Goal: Task Accomplishment & Management: Use online tool/utility

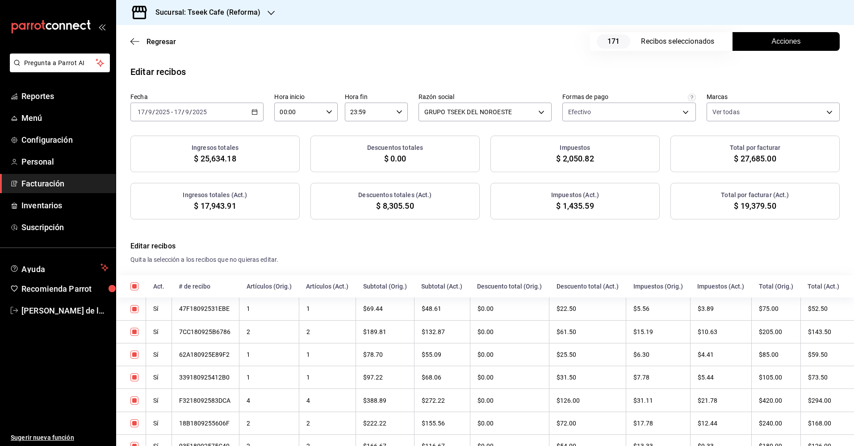
click at [202, 13] on h3 "Sucursal: Tseek Cafe (Reforma)" at bounding box center [204, 12] width 112 height 11
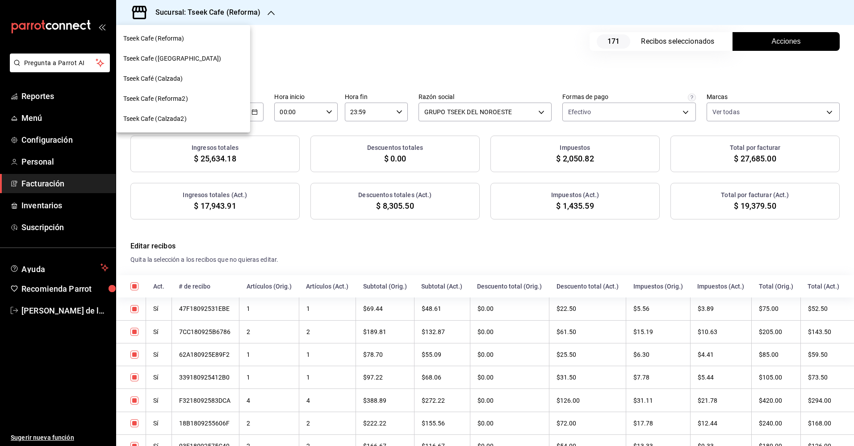
click at [184, 61] on span "Tseek Cafe ([GEOGRAPHIC_DATA])" at bounding box center [172, 58] width 98 height 9
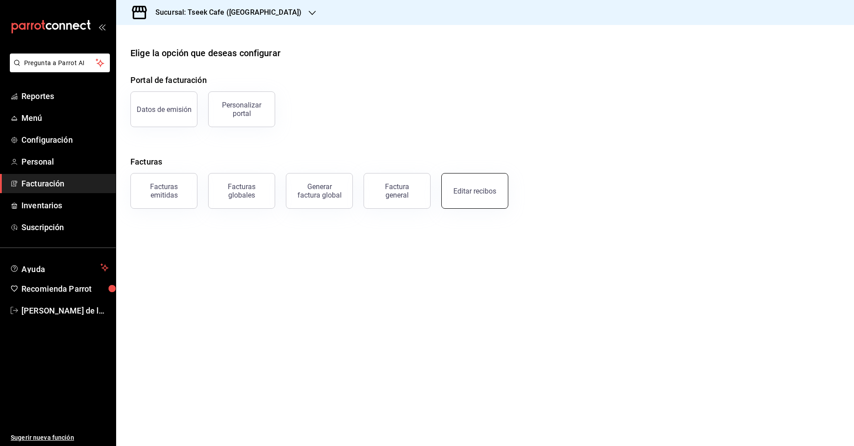
click at [493, 187] on button "Editar recibos" at bounding box center [474, 191] width 67 height 36
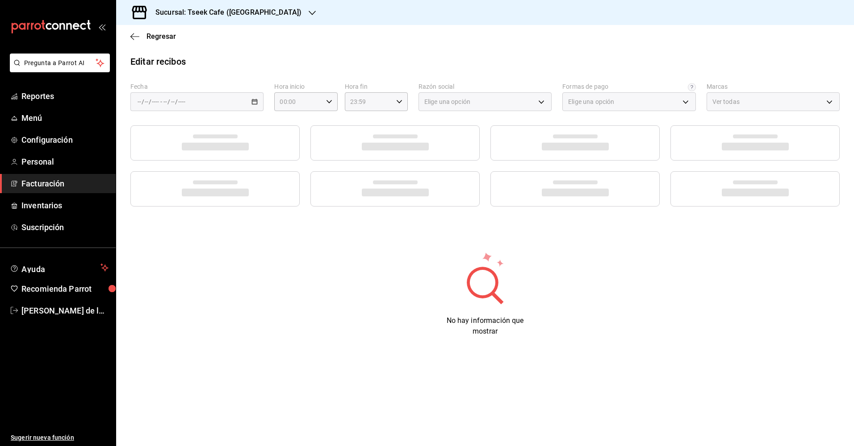
type input "a6c94f89-2ed6-46a1-82bd-92c01fab0e94"
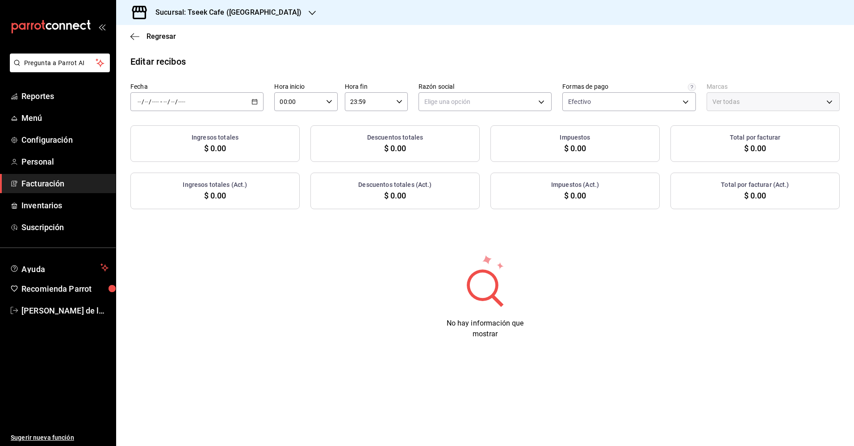
click at [209, 103] on div "/ / - / /" at bounding box center [196, 101] width 133 height 19
click at [158, 149] on span "Ayer" at bounding box center [172, 148] width 69 height 9
click at [449, 102] on body "Pregunta a Parrot AI Reportes Menú Configuración Personal Facturación Inventari…" at bounding box center [427, 223] width 854 height 446
click at [445, 146] on li "GRUPO TSEEK DEL NOROESTE" at bounding box center [485, 147] width 132 height 17
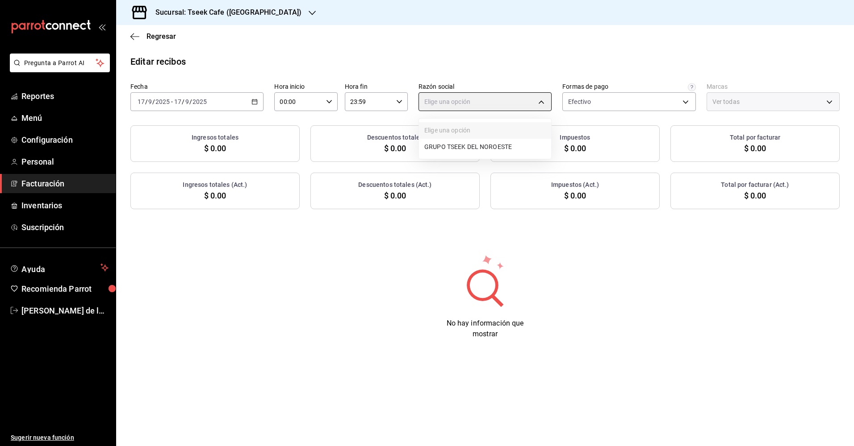
type input "6eca467f-372b-4b56-9453-53fa34339664"
type input "e48aee5e-83eb-415e-8277-edc072ba9fa6"
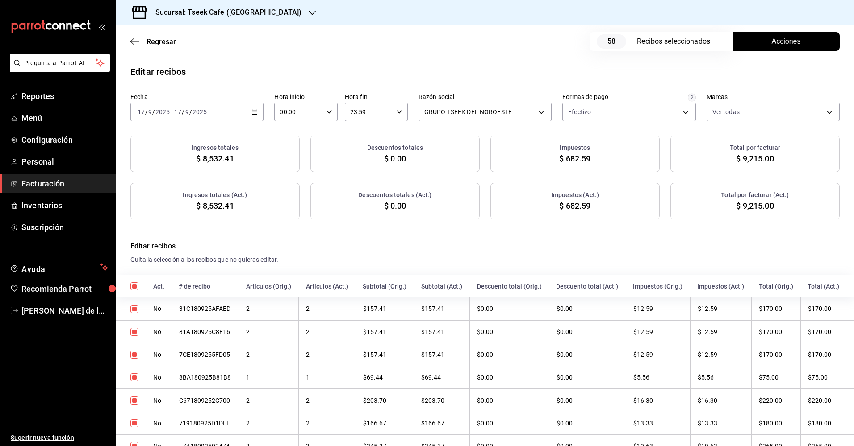
click at [771, 39] on span "Acciones" at bounding box center [785, 41] width 29 height 11
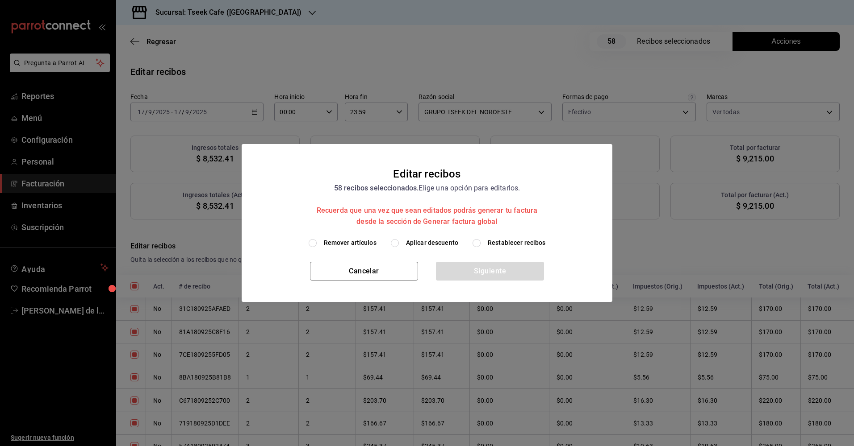
click at [428, 242] on span "Aplicar descuento" at bounding box center [432, 242] width 52 height 9
click at [399, 242] on input "Aplicar descuento" at bounding box center [395, 243] width 8 height 8
radio input "true"
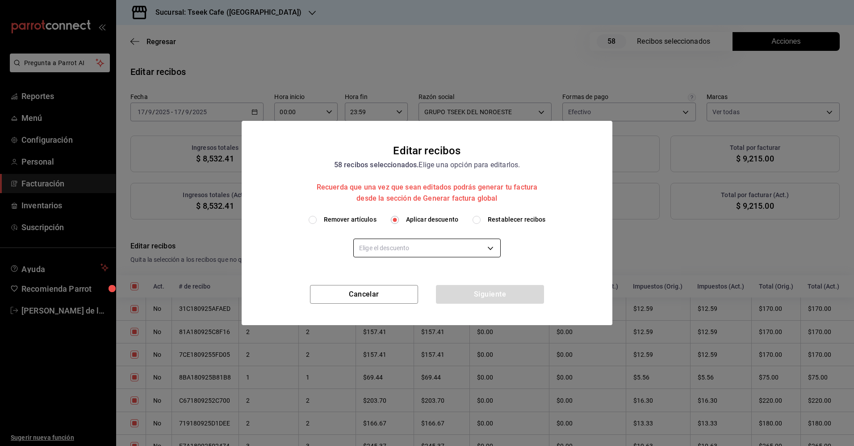
click at [449, 251] on body "Pregunta a Parrot AI Reportes Menú Configuración Personal Facturación Inventari…" at bounding box center [427, 223] width 854 height 446
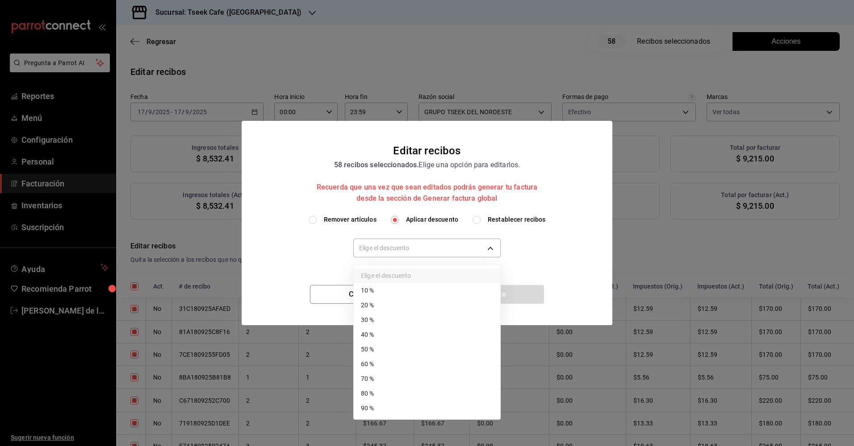
click at [396, 318] on li "30 %" at bounding box center [427, 320] width 146 height 15
type input "30"
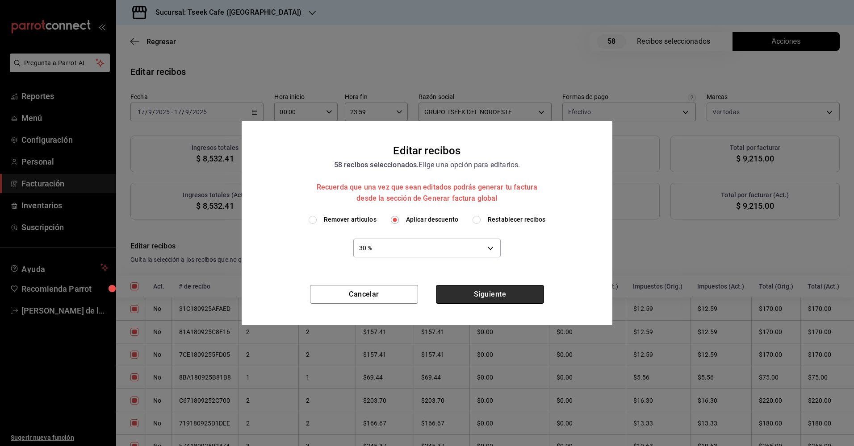
click at [499, 299] on button "Siguiente" at bounding box center [490, 294] width 108 height 19
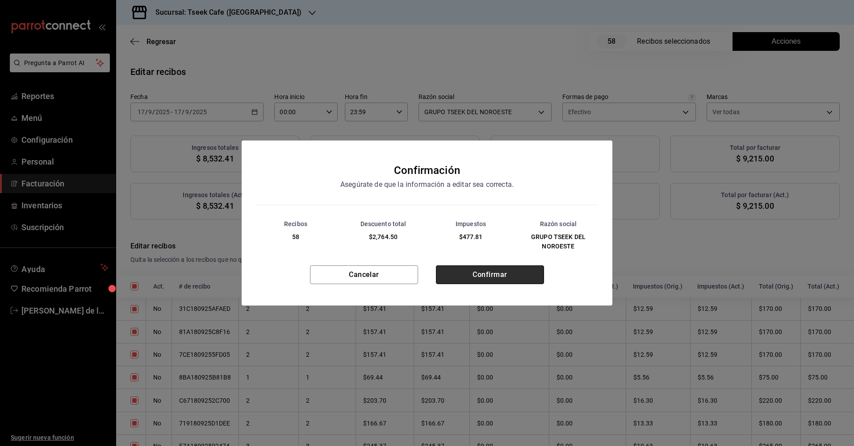
click at [462, 275] on button "Confirmar" at bounding box center [490, 275] width 108 height 19
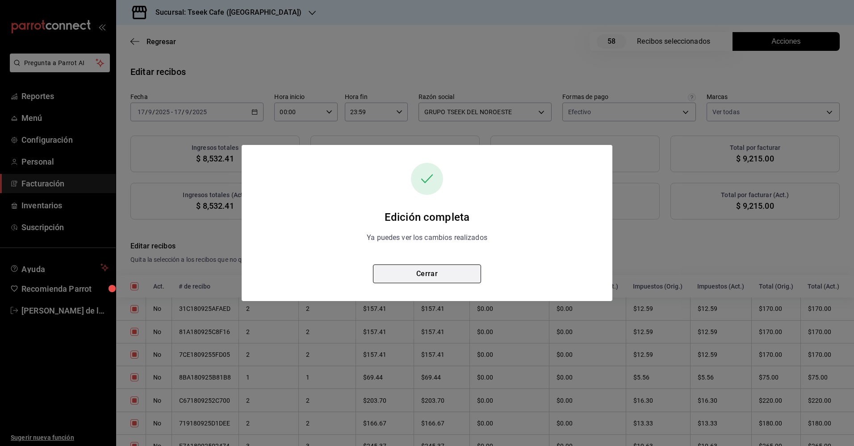
click at [446, 275] on button "Cerrar" at bounding box center [427, 274] width 108 height 19
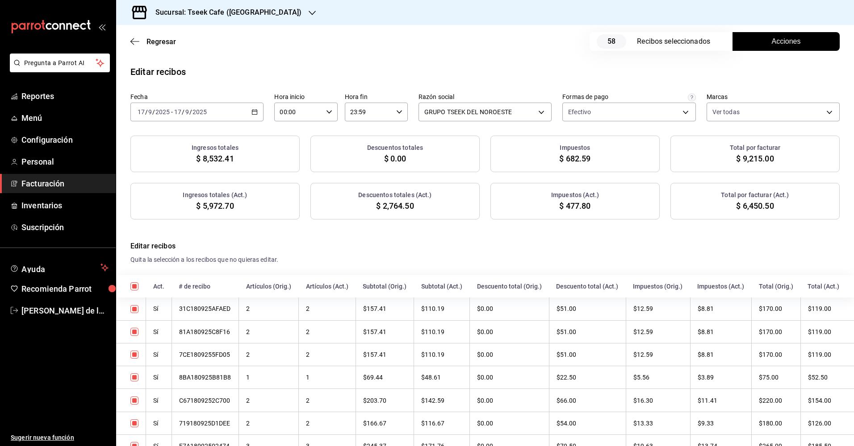
click at [214, 19] on div "Sucursal: Tseek Cafe ([GEOGRAPHIC_DATA])" at bounding box center [221, 12] width 196 height 25
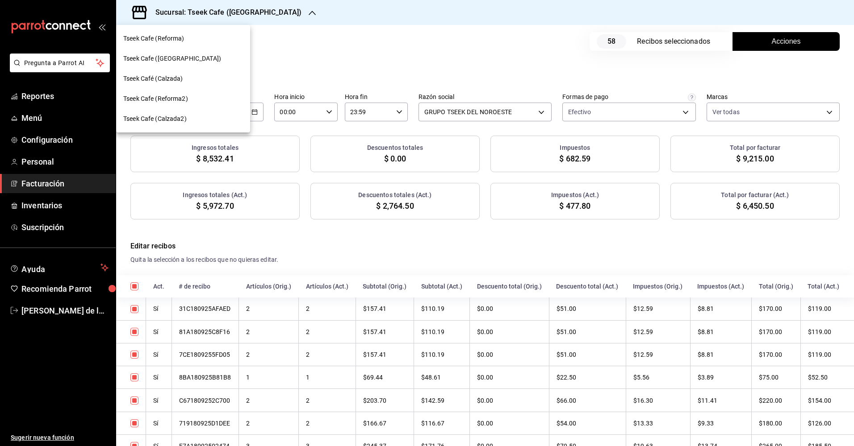
click at [179, 82] on span "Tseek Café (Calzada)" at bounding box center [153, 78] width 60 height 9
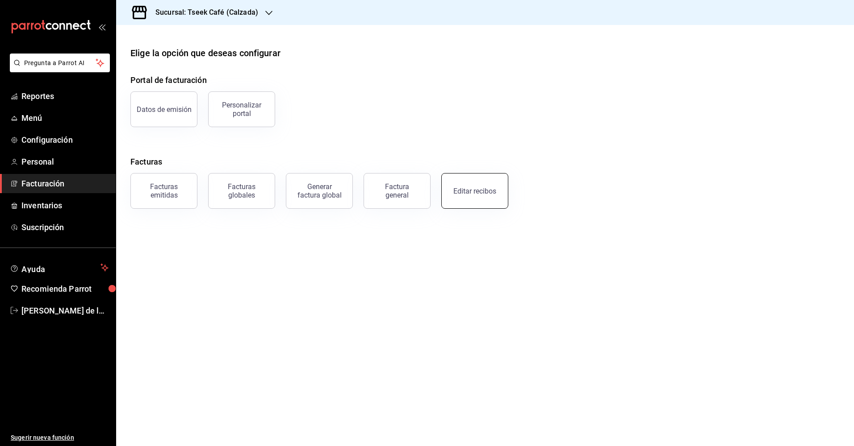
click at [484, 199] on button "Editar recibos" at bounding box center [474, 191] width 67 height 36
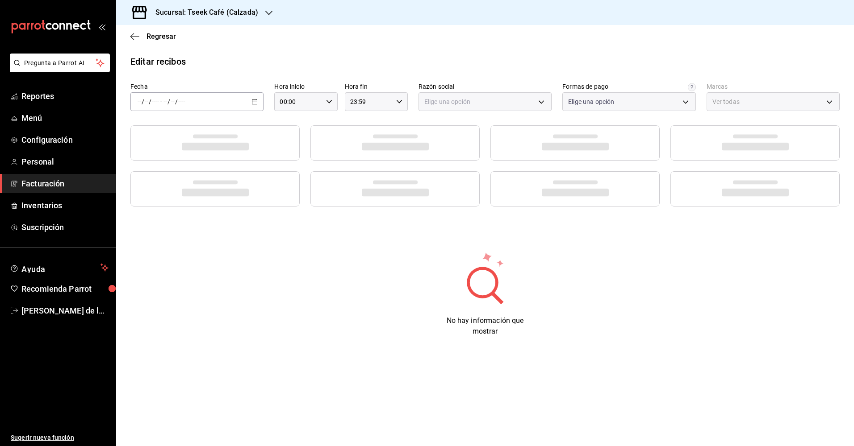
type input "73967a22-07ac-4ce9-b5ea-9ffcd4b244b9"
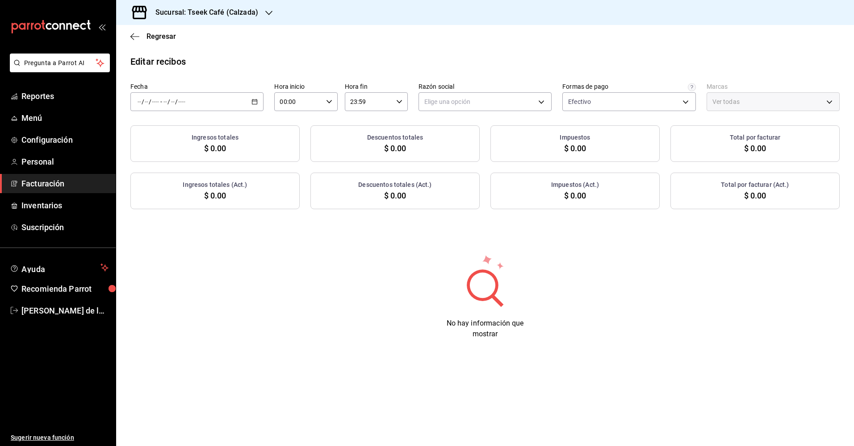
click at [225, 102] on div "/ / - / /" at bounding box center [196, 101] width 133 height 19
click at [148, 148] on span "Ayer" at bounding box center [172, 148] width 69 height 9
click at [487, 106] on body "Pregunta a Parrot AI Reportes Menú Configuración Personal Facturación Inventari…" at bounding box center [427, 223] width 854 height 446
click at [471, 149] on li "GRUPO TSEEK DEL NOROESTE" at bounding box center [485, 147] width 132 height 17
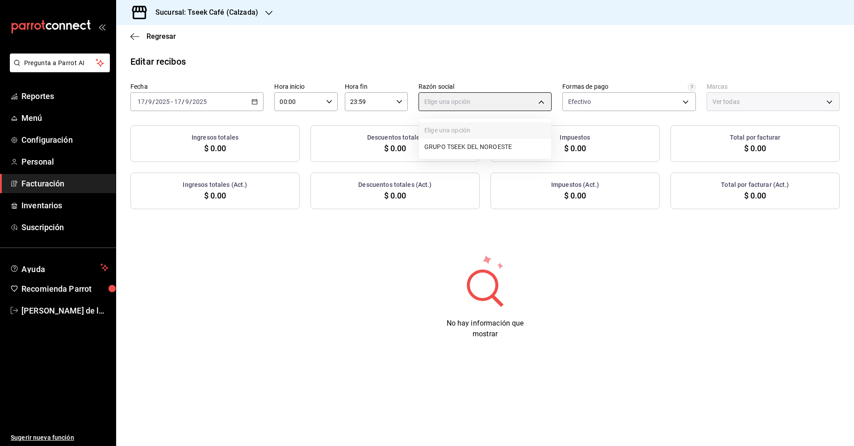
type input "fdc6fdac-ea0d-4fb2-9085-4ef80e4c9cd6"
type input "18d9f73d-61ed-4fc8-a0ec-87c929603494"
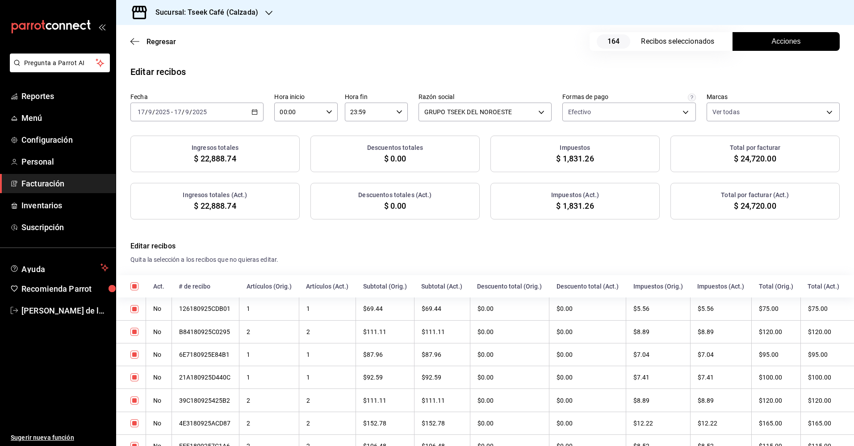
click at [755, 42] on button "Acciones" at bounding box center [785, 41] width 107 height 19
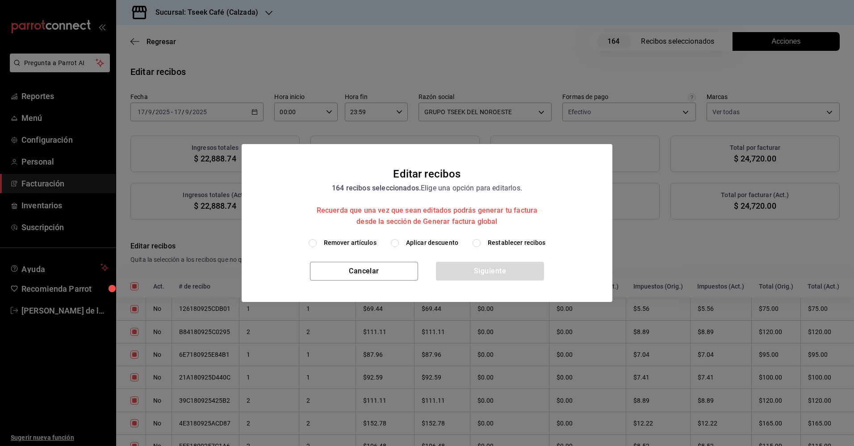
click at [418, 241] on span "Aplicar descuento" at bounding box center [432, 242] width 52 height 9
click at [399, 241] on input "Aplicar descuento" at bounding box center [395, 243] width 8 height 8
radio input "true"
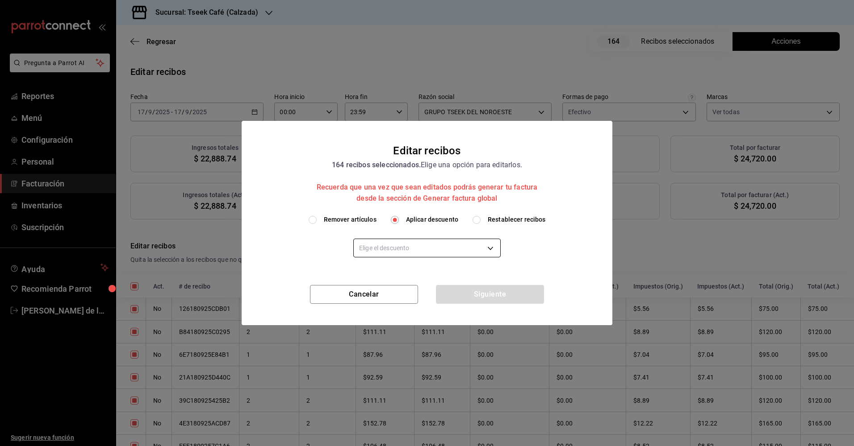
click at [441, 254] on body "Pregunta a Parrot AI Reportes Menú Configuración Personal Facturación Inventari…" at bounding box center [427, 223] width 854 height 446
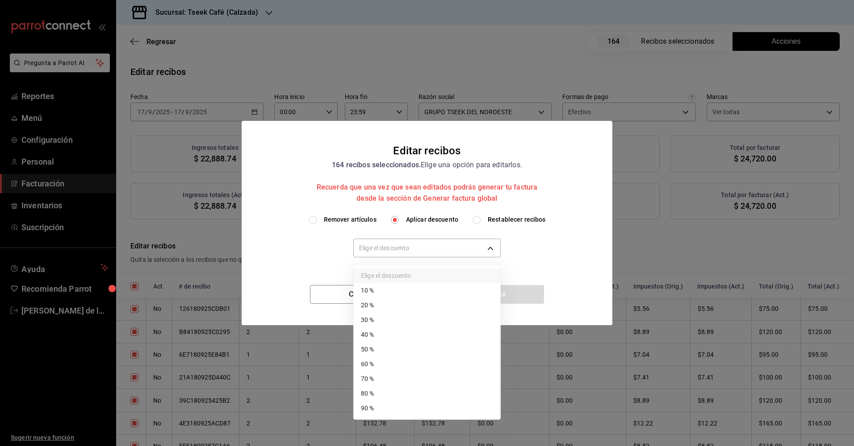
click at [388, 321] on li "30 %" at bounding box center [427, 320] width 146 height 15
type input "30"
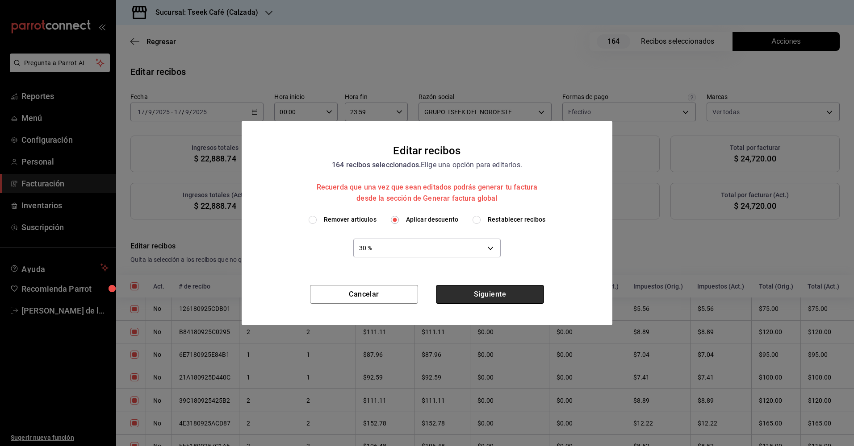
click at [491, 293] on button "Siguiente" at bounding box center [490, 294] width 108 height 19
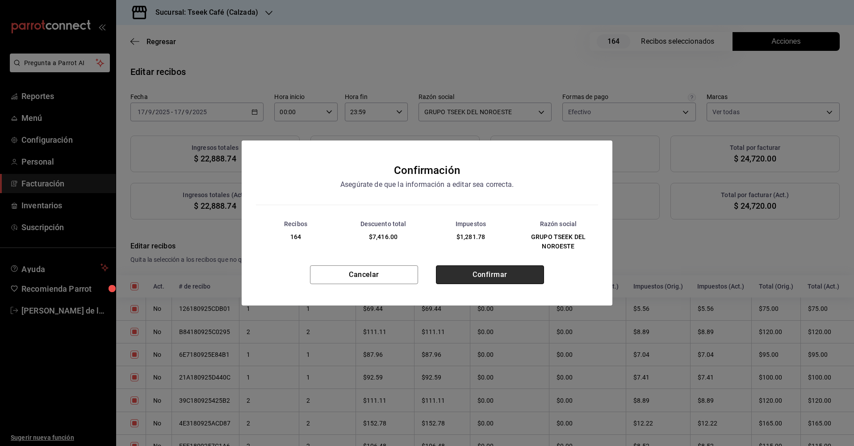
click at [474, 279] on button "Confirmar" at bounding box center [490, 275] width 108 height 19
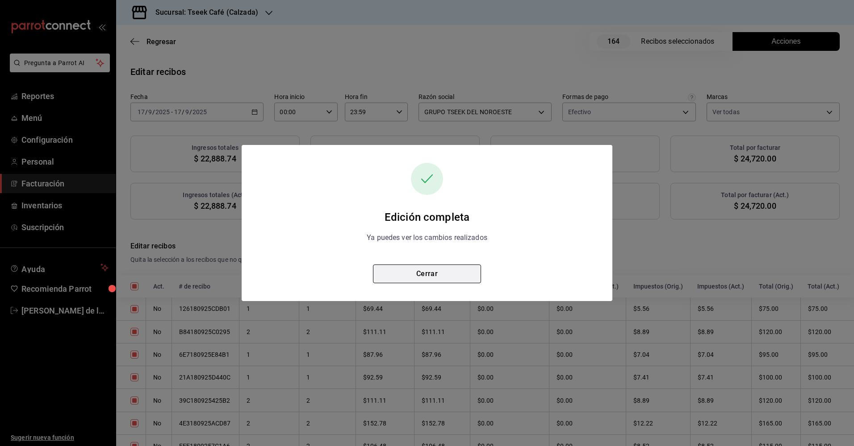
click at [427, 275] on button "Cerrar" at bounding box center [427, 274] width 108 height 19
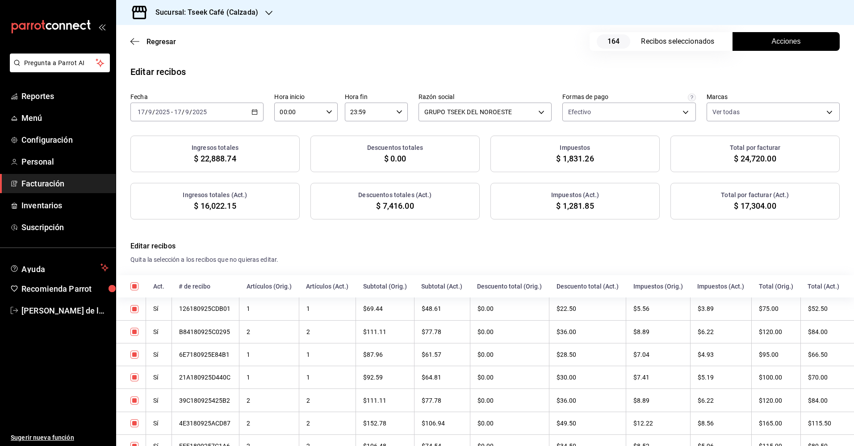
click at [189, 18] on div "Sucursal: Tseek Café (Calzada)" at bounding box center [199, 12] width 153 height 25
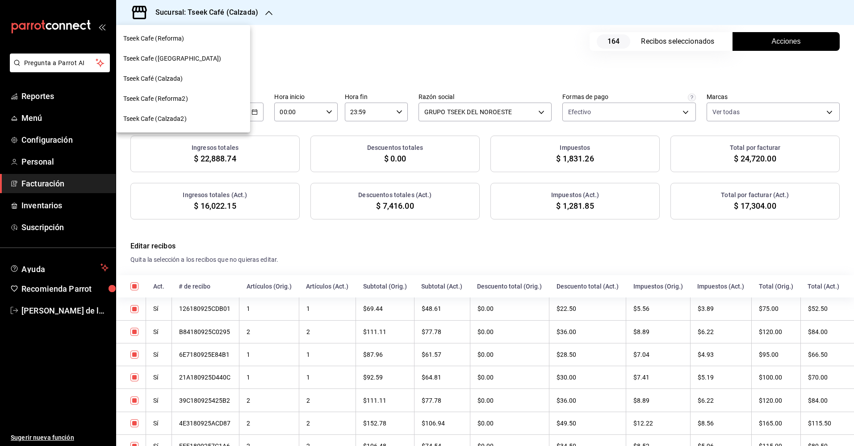
click at [178, 58] on span "Tseek Cafe ([GEOGRAPHIC_DATA])" at bounding box center [172, 58] width 98 height 9
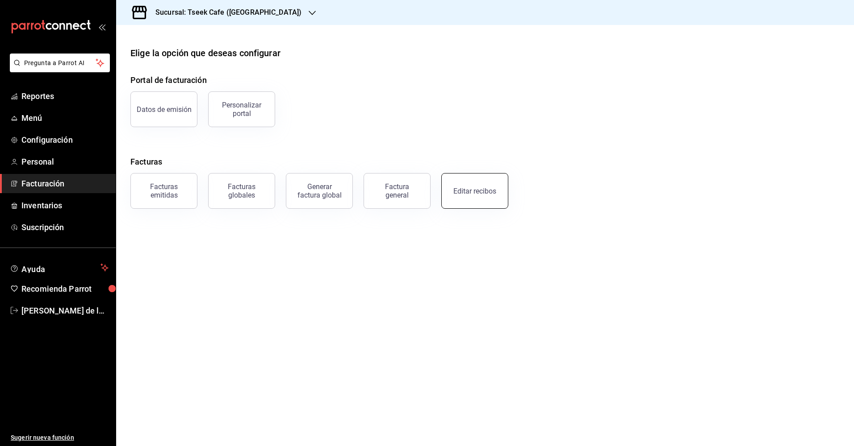
click at [477, 192] on div "Editar recibos" at bounding box center [474, 191] width 43 height 8
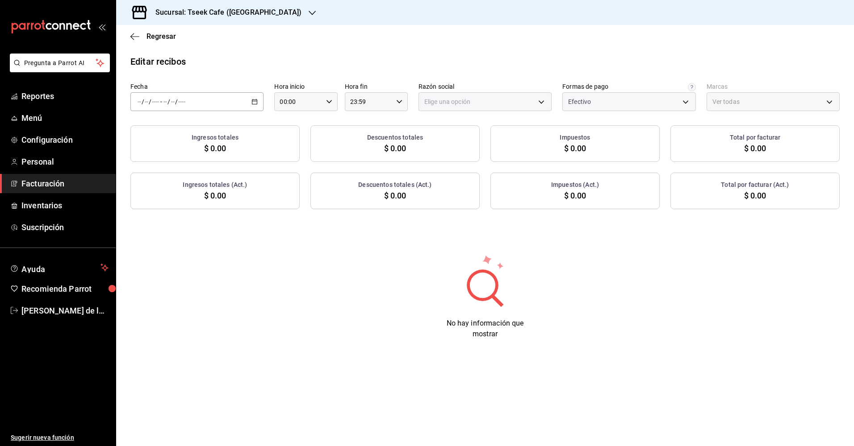
type input "a6c94f89-2ed6-46a1-82bd-92c01fab0e94"
click at [202, 98] on div "/ / - / /" at bounding box center [196, 101] width 133 height 19
click at [165, 149] on span "Ayer" at bounding box center [172, 148] width 69 height 9
click at [468, 110] on body "Pregunta a Parrot AI Reportes Menú Configuración Personal Facturación Inventari…" at bounding box center [427, 223] width 854 height 446
click at [456, 154] on li "GRUPO TSEEK DEL NOROESTE" at bounding box center [485, 147] width 132 height 17
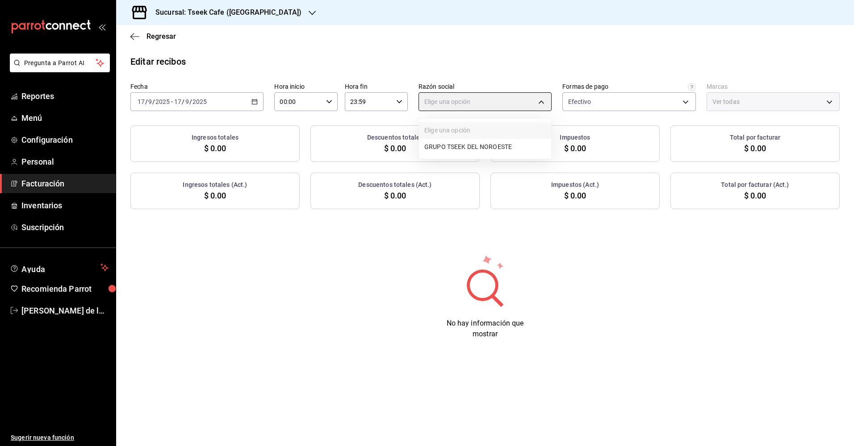
type input "6eca467f-372b-4b56-9453-53fa34339664"
type input "e48aee5e-83eb-415e-8277-edc072ba9fa6"
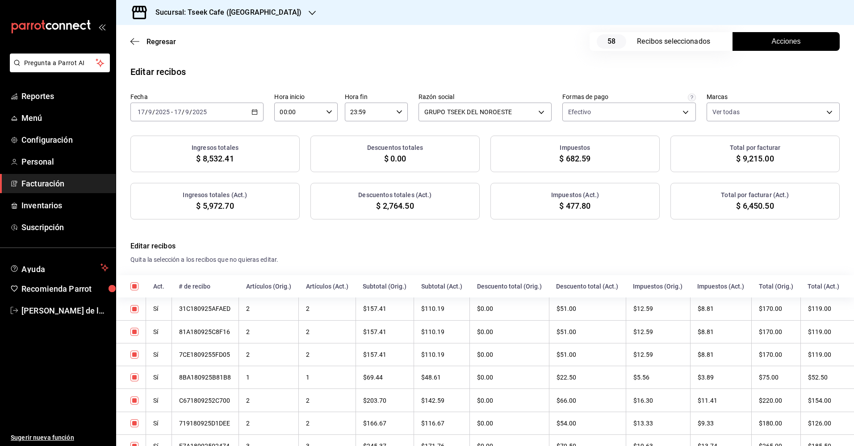
click at [756, 40] on button "Acciones" at bounding box center [785, 41] width 107 height 19
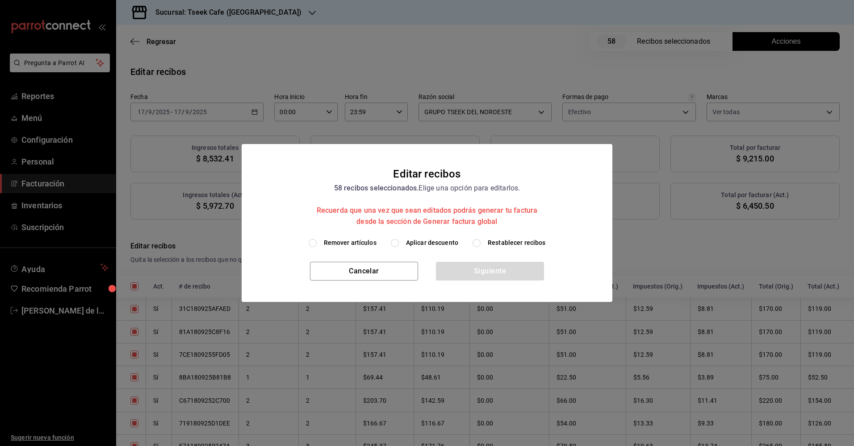
click at [428, 243] on span "Aplicar descuento" at bounding box center [432, 242] width 52 height 9
click at [399, 243] on input "Aplicar descuento" at bounding box center [395, 243] width 8 height 8
radio input "true"
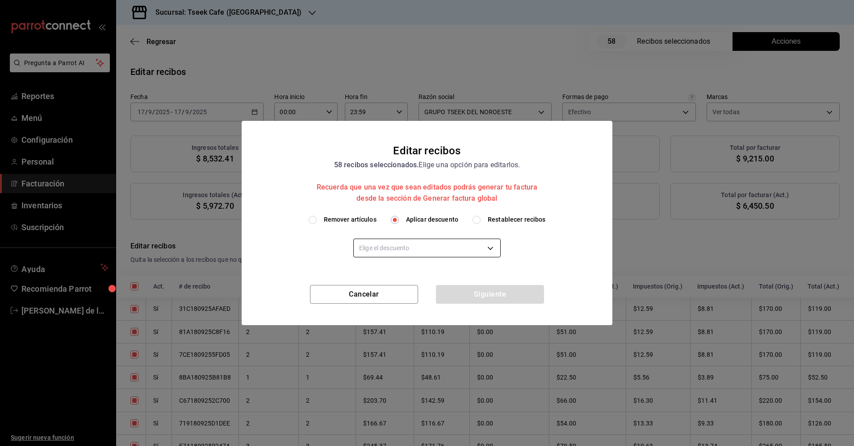
click at [436, 246] on body "Pregunta a Parrot AI Reportes Menú Configuración Personal Facturación Inventari…" at bounding box center [427, 223] width 854 height 446
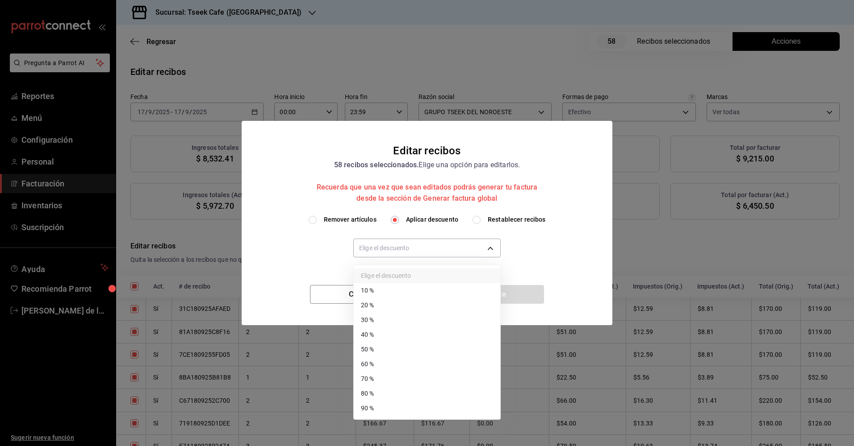
click at [393, 325] on li "30 %" at bounding box center [427, 320] width 146 height 15
type input "30"
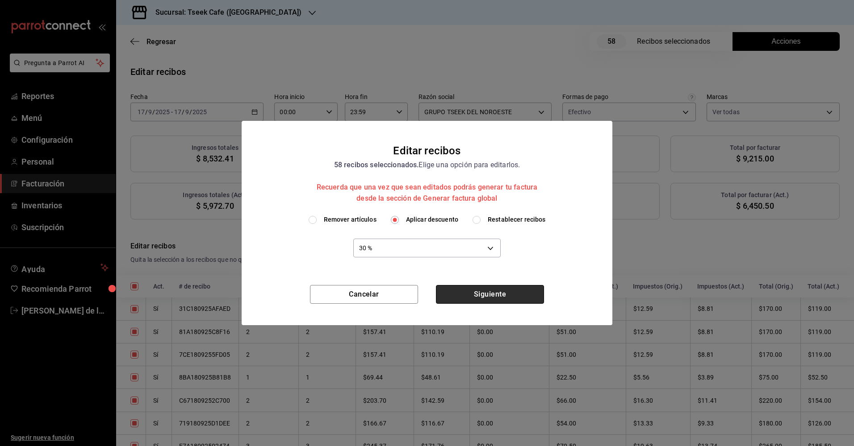
click at [465, 292] on button "Siguiente" at bounding box center [490, 294] width 108 height 19
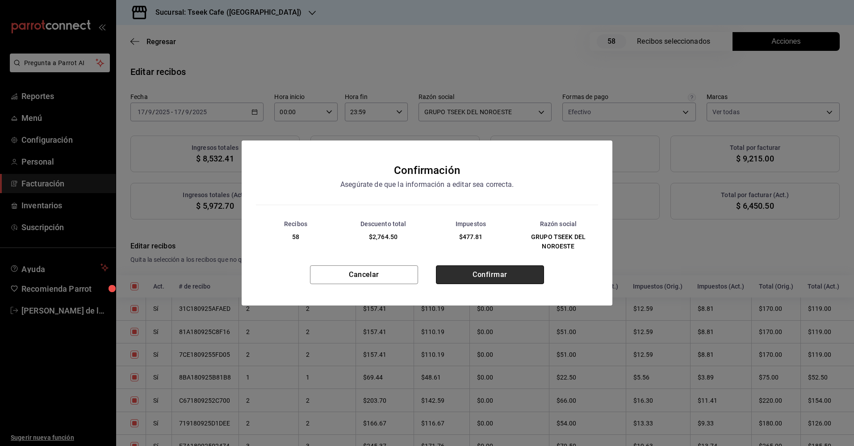
click at [469, 275] on button "Confirmar" at bounding box center [490, 275] width 108 height 19
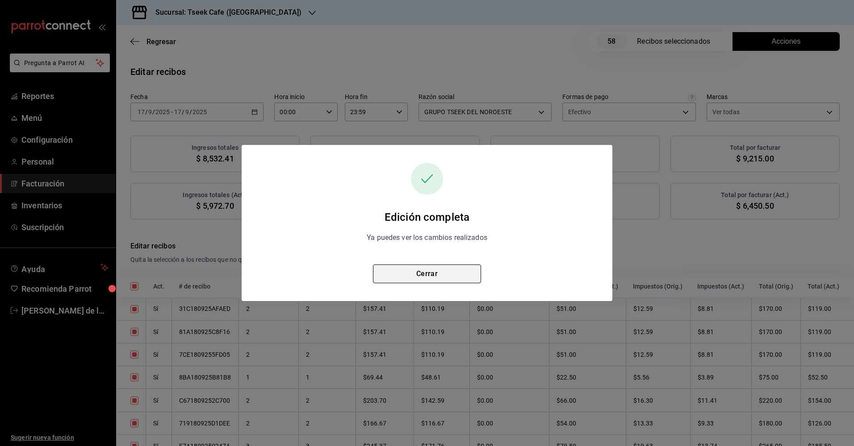
click at [430, 275] on button "Cerrar" at bounding box center [427, 274] width 108 height 19
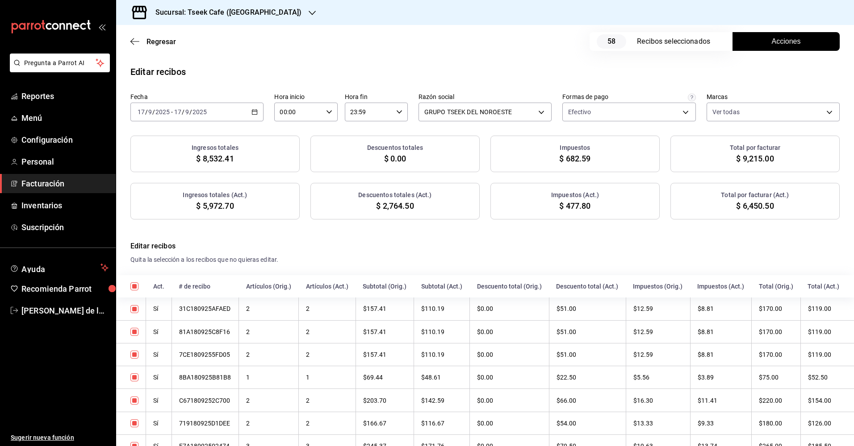
click at [202, 11] on h3 "Sucursal: Tseek Cafe ([GEOGRAPHIC_DATA])" at bounding box center [224, 12] width 153 height 11
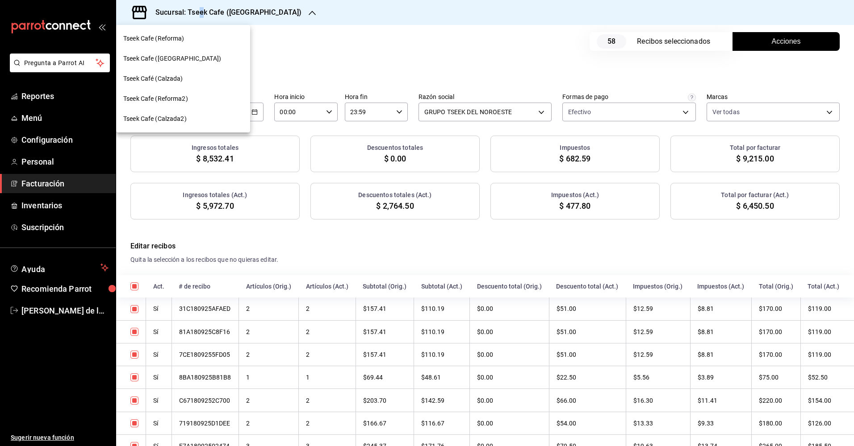
drag, startPoint x: 202, startPoint y: 11, endPoint x: 174, endPoint y: 39, distance: 39.8
click at [174, 39] on span "Tseek Cafe (Reforma)" at bounding box center [153, 38] width 61 height 9
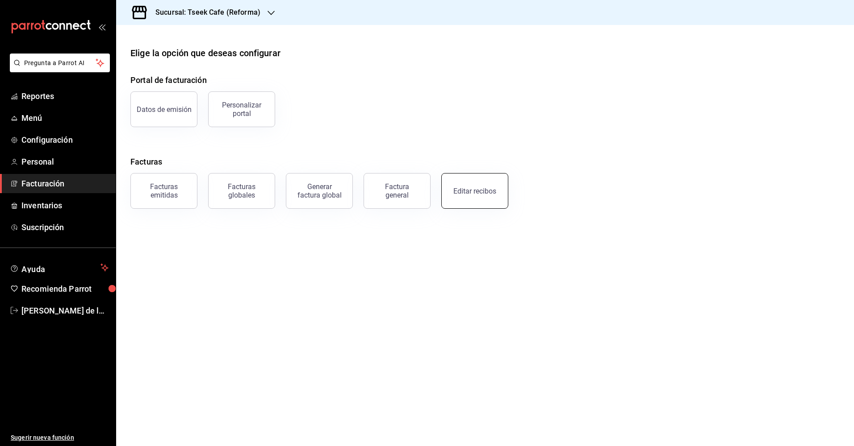
click at [479, 188] on div "Editar recibos" at bounding box center [474, 191] width 43 height 8
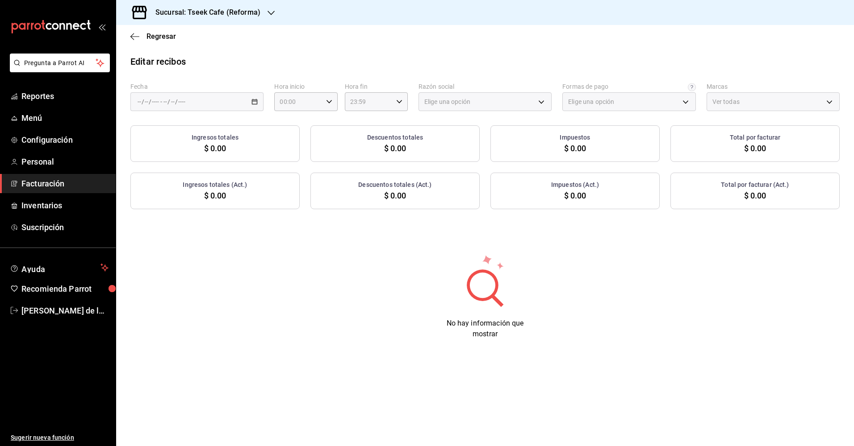
type input "66997c91-05ea-4bb7-a37a-48eae8dc81e8"
click at [201, 104] on div "/ / - / /" at bounding box center [196, 101] width 133 height 19
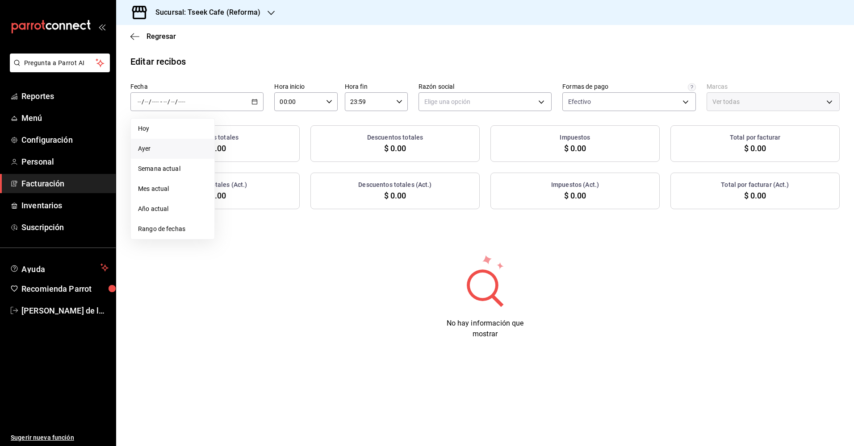
click at [186, 151] on span "Ayer" at bounding box center [172, 148] width 69 height 9
click at [459, 101] on body "Pregunta a Parrot AI Reportes Menú Configuración Personal Facturación Inventari…" at bounding box center [427, 223] width 854 height 446
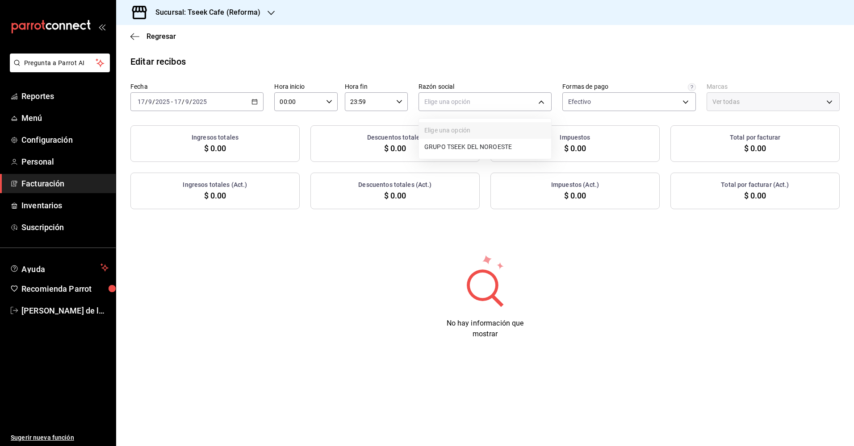
click at [458, 151] on li "GRUPO TSEEK DEL NOROESTE" at bounding box center [485, 147] width 132 height 17
type input "34cacc2b-01fe-412f-b909-7af0a0edc929"
type input "007138e5-69dd-4443-9d50-6c2aa0b03d3e"
